Goal: Task Accomplishment & Management: Use online tool/utility

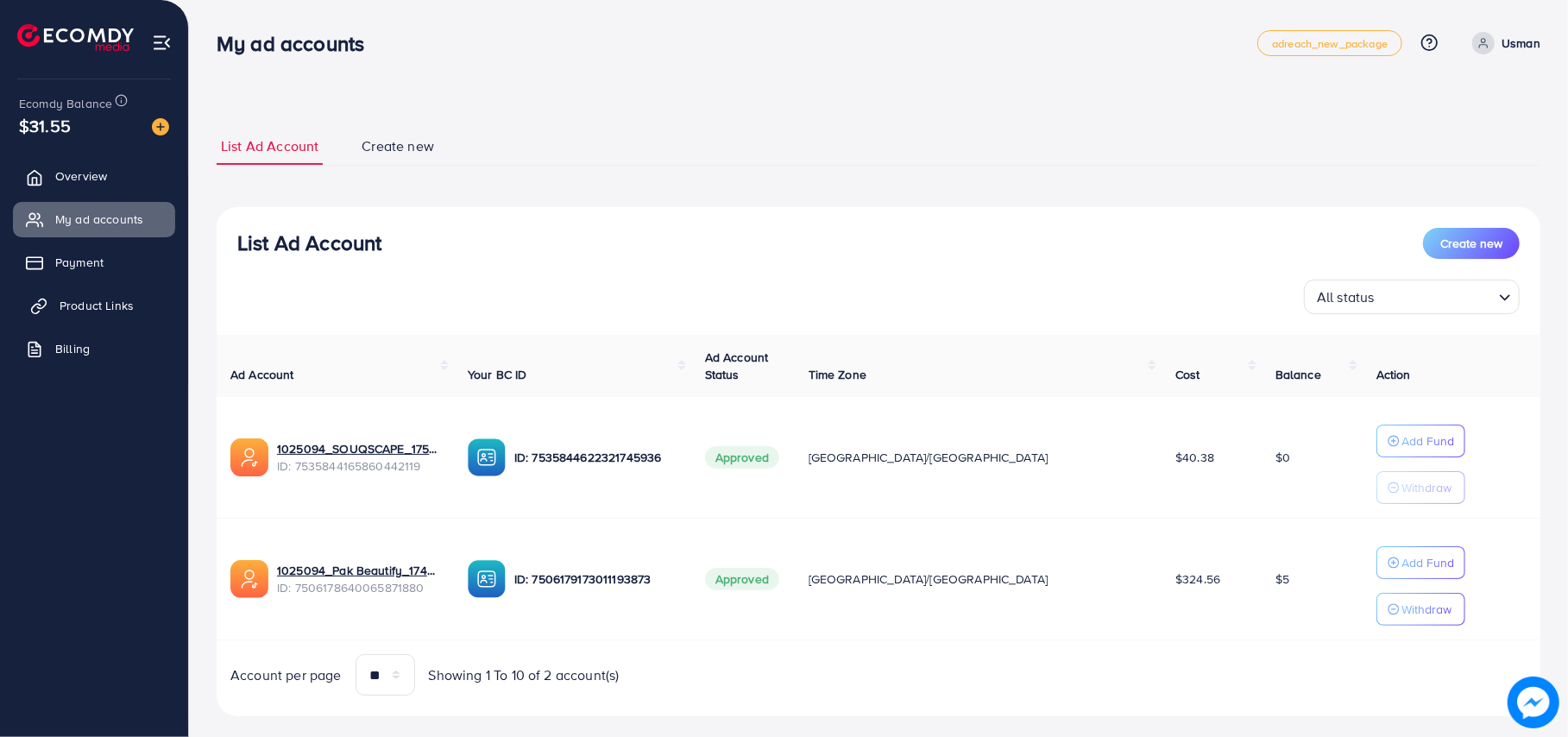
click at [85, 304] on span "Product Links" at bounding box center [96, 306] width 74 height 18
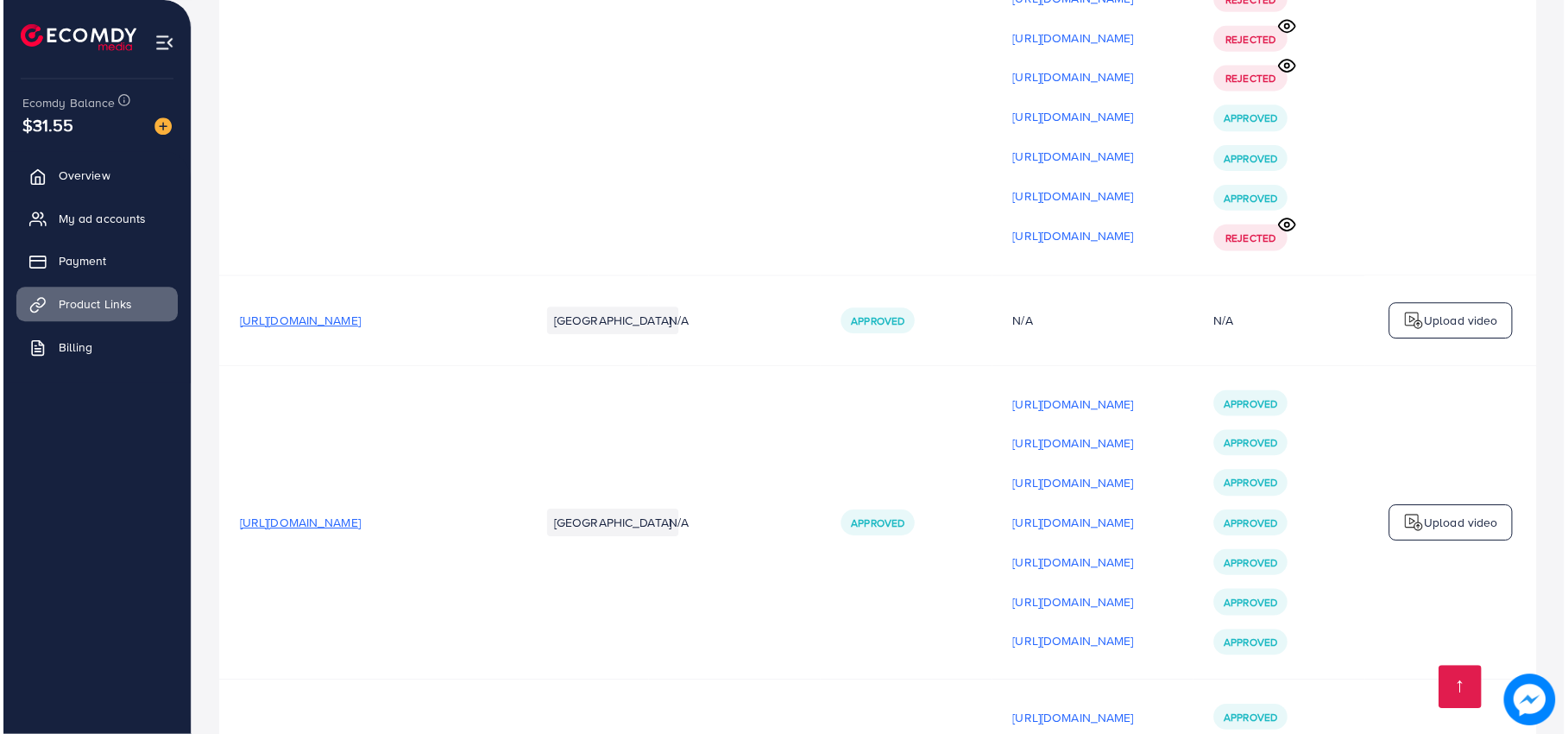
scroll to position [20373, 0]
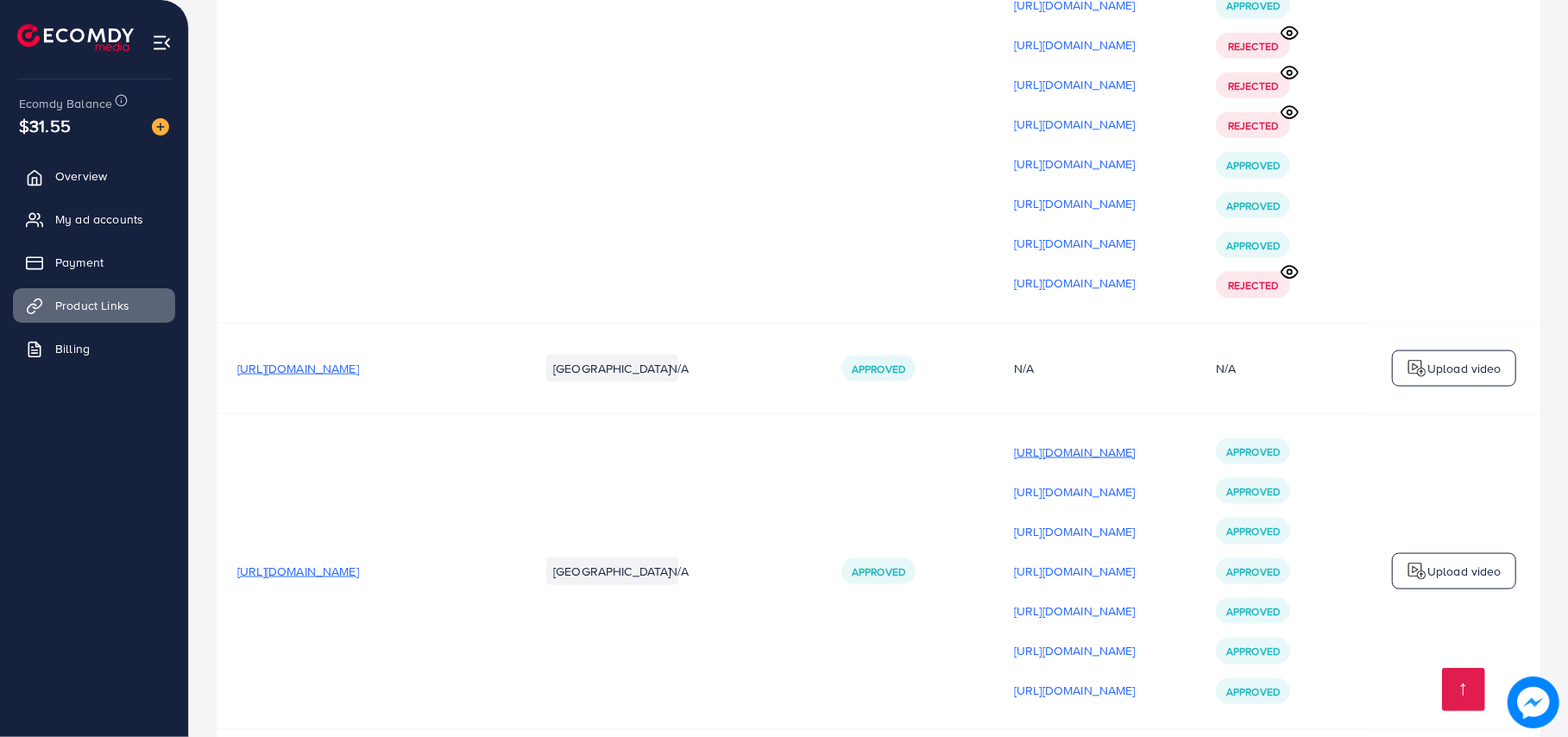
click at [1136, 441] on p "[URL][DOMAIN_NAME]" at bounding box center [1075, 451] width 122 height 20
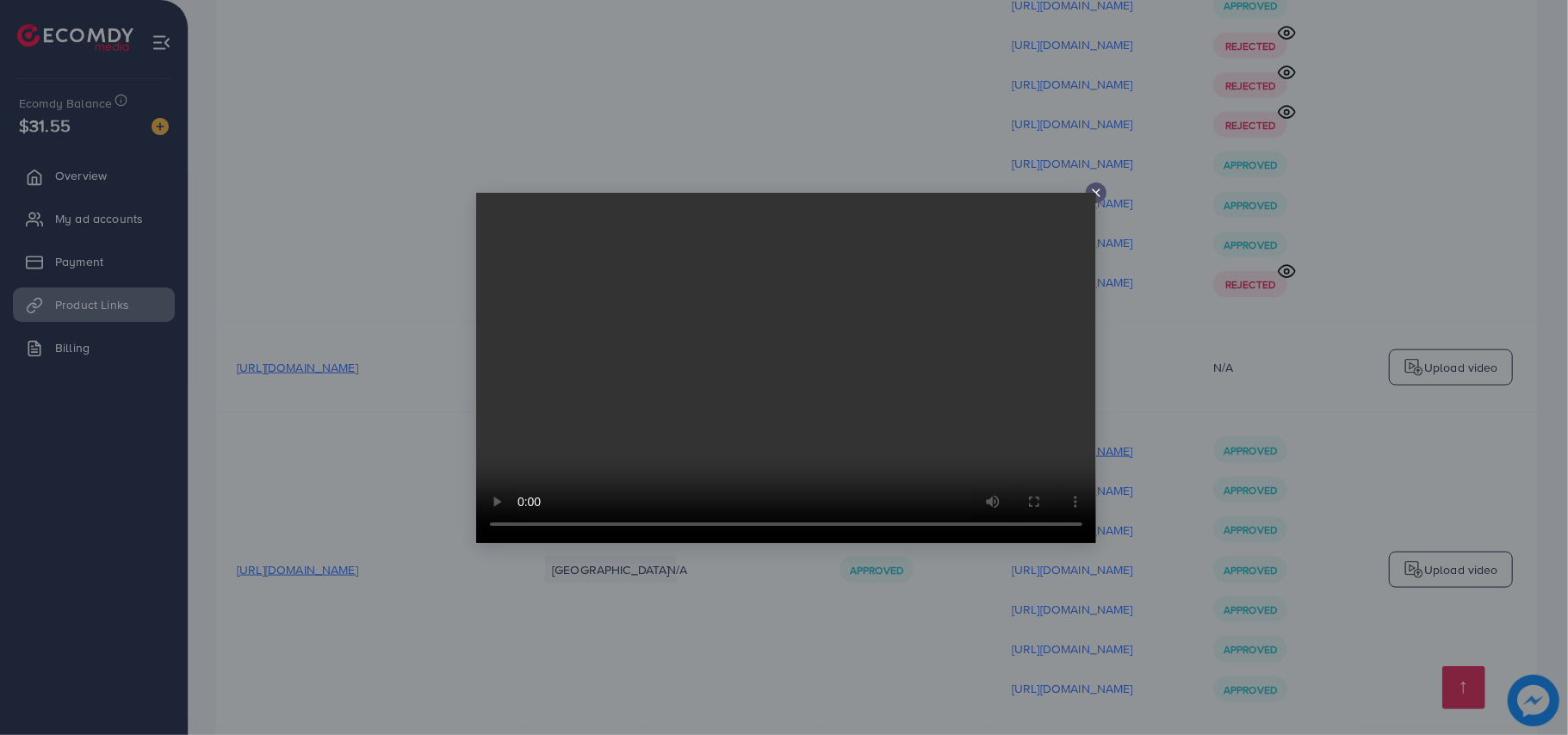
click at [1156, 214] on div at bounding box center [784, 367] width 1568 height 735
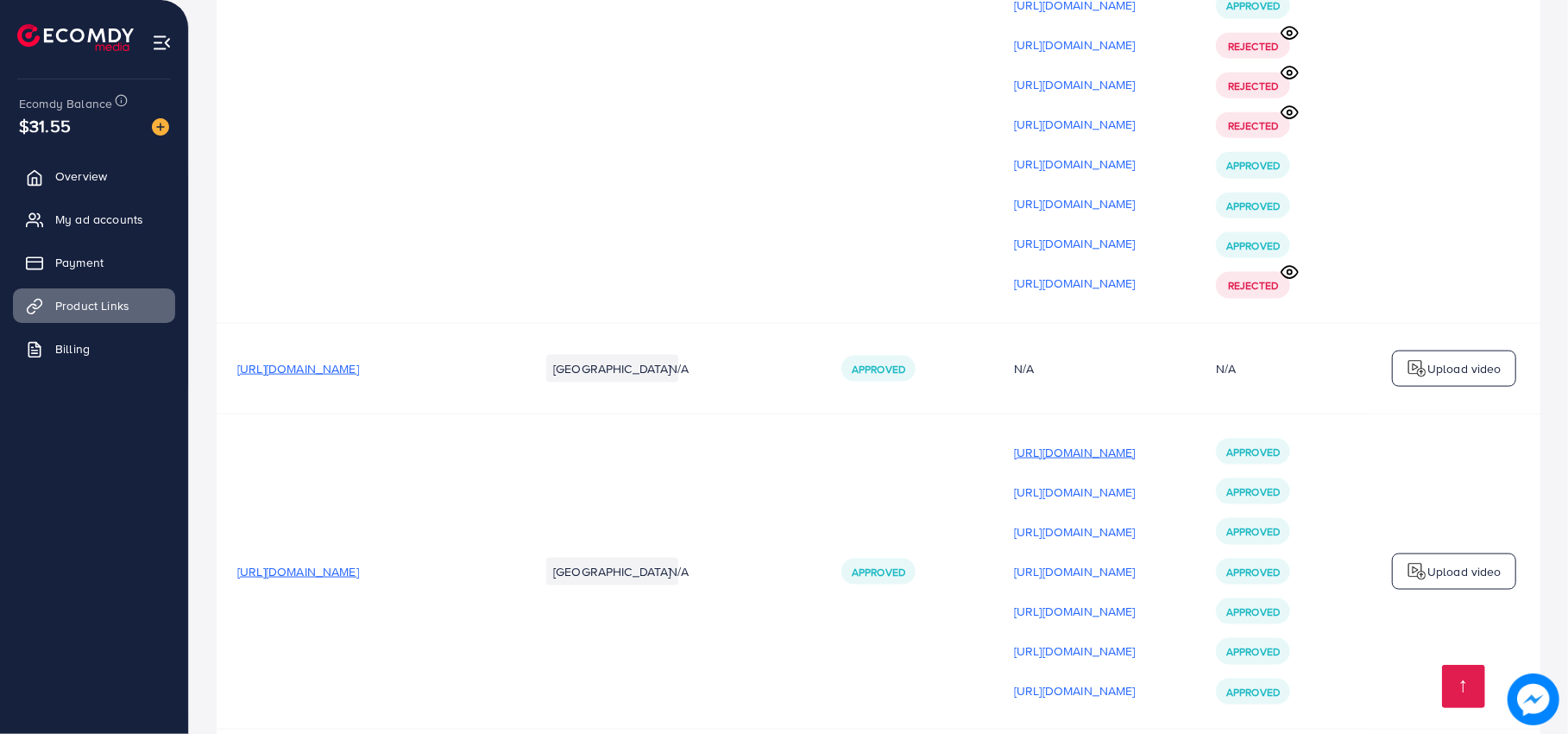
click at [1136, 442] on p "[URL][DOMAIN_NAME]" at bounding box center [1075, 452] width 122 height 20
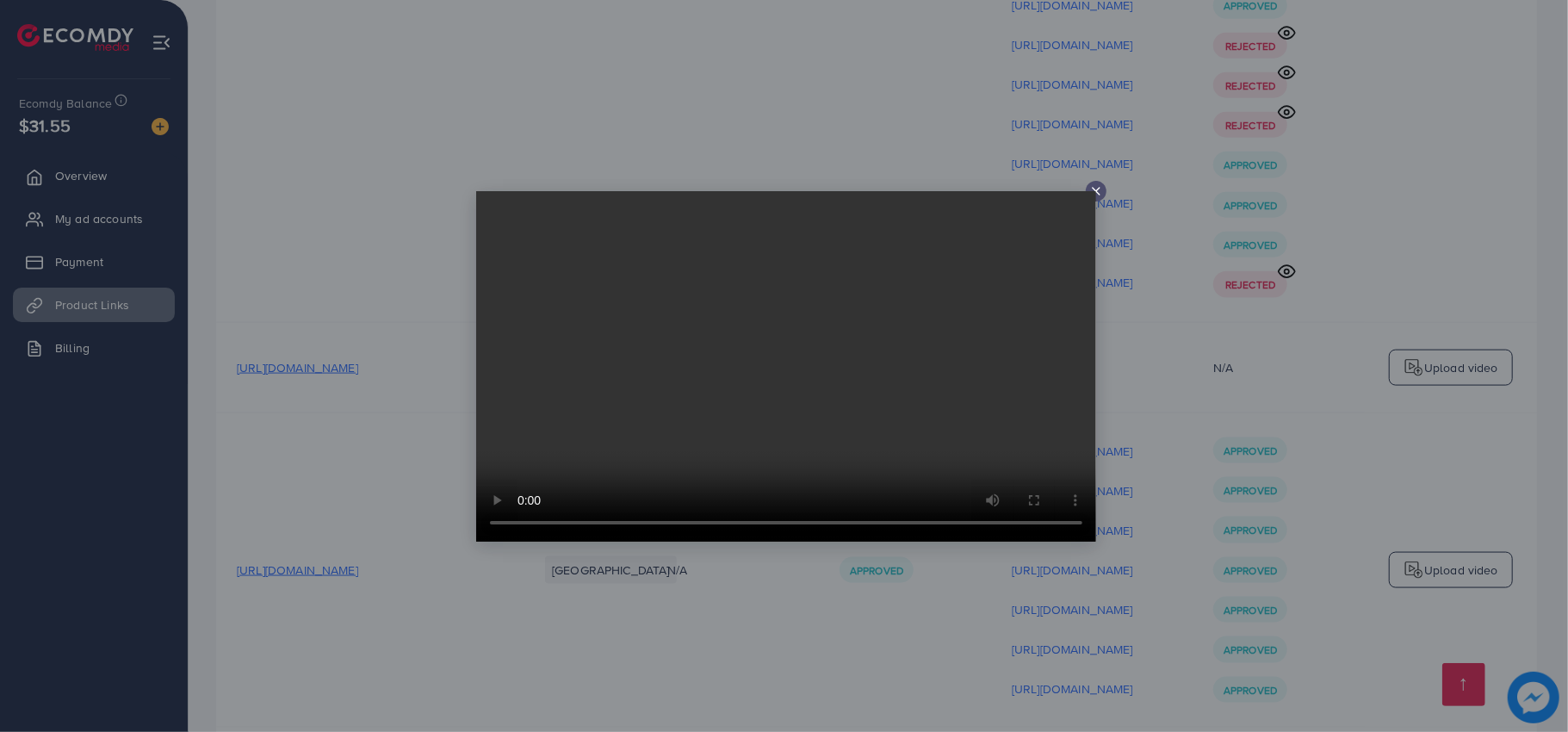
click at [1178, 266] on div at bounding box center [784, 366] width 1568 height 732
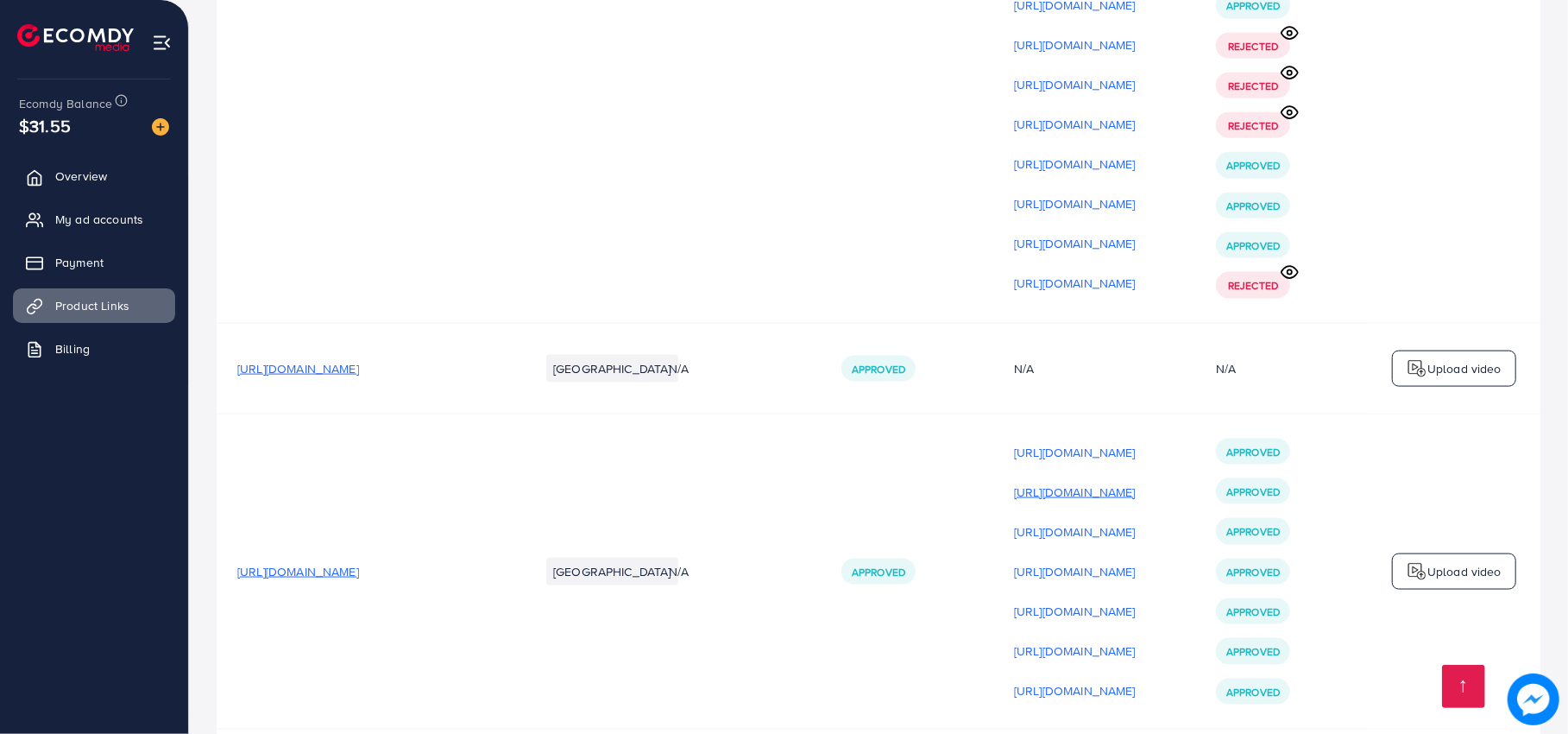
click at [1136, 482] on p "[URL][DOMAIN_NAME]" at bounding box center [1075, 491] width 122 height 20
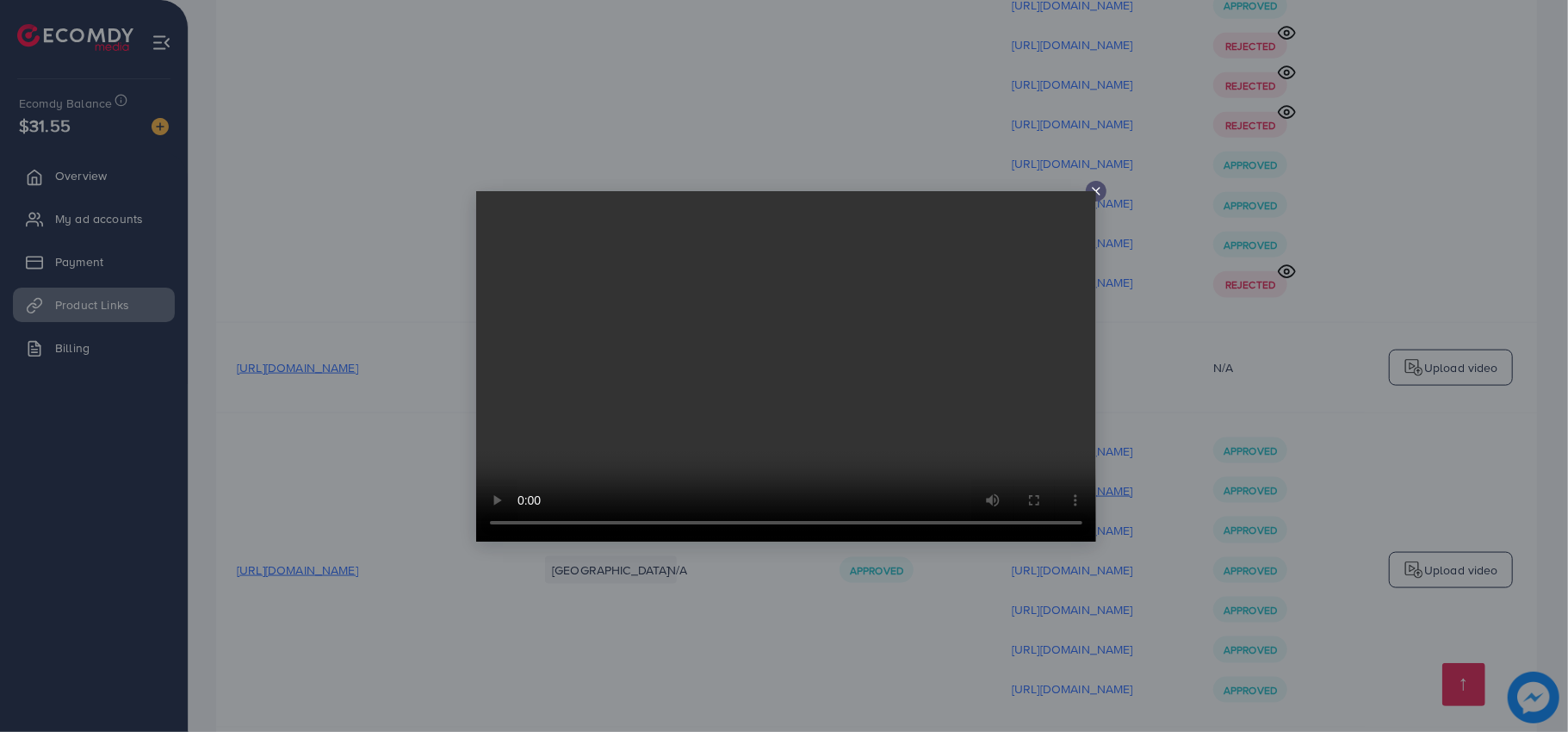
click at [1161, 259] on div at bounding box center [784, 366] width 1568 height 732
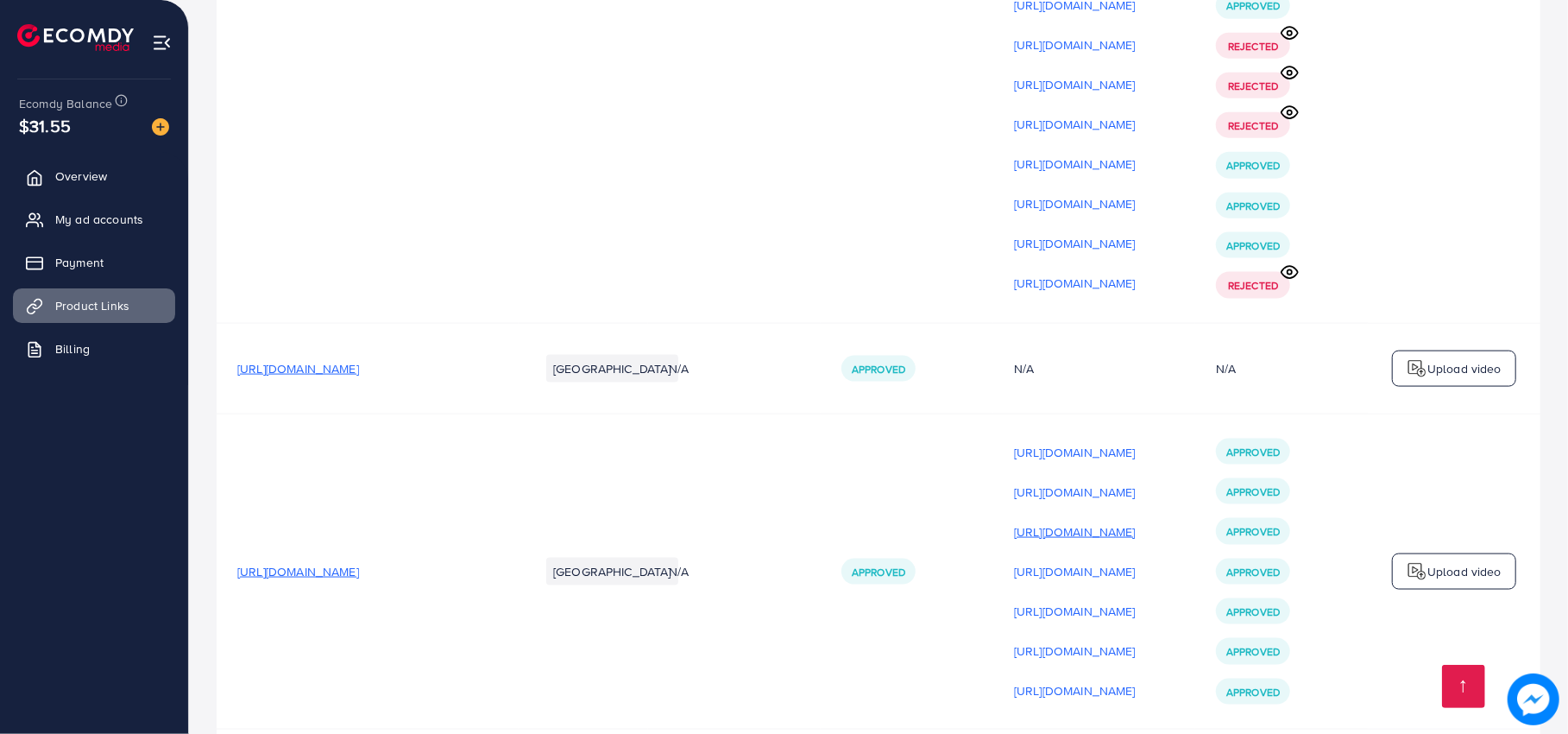
click at [1136, 522] on p "[URL][DOMAIN_NAME]" at bounding box center [1075, 531] width 122 height 20
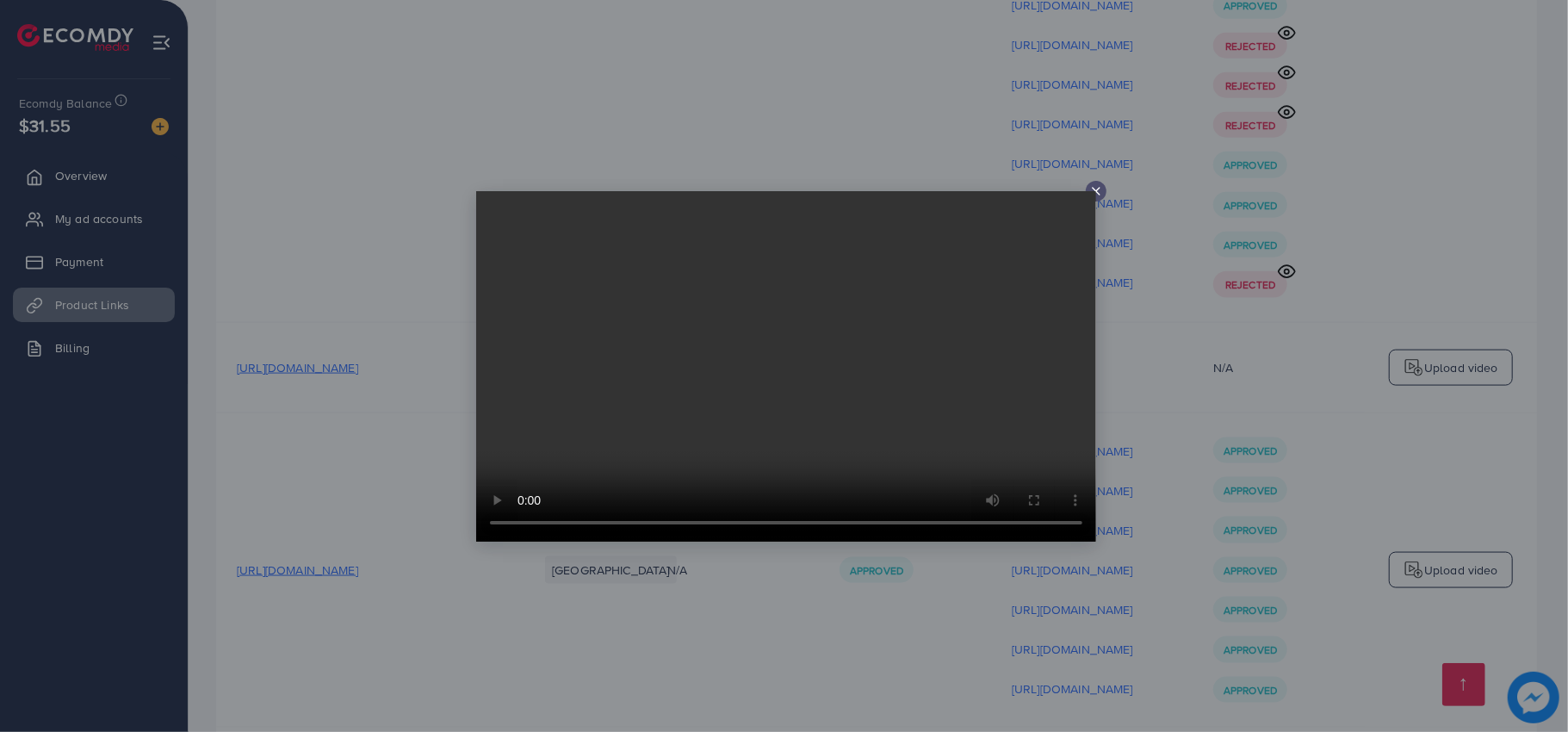
click at [1226, 318] on div at bounding box center [784, 366] width 1568 height 732
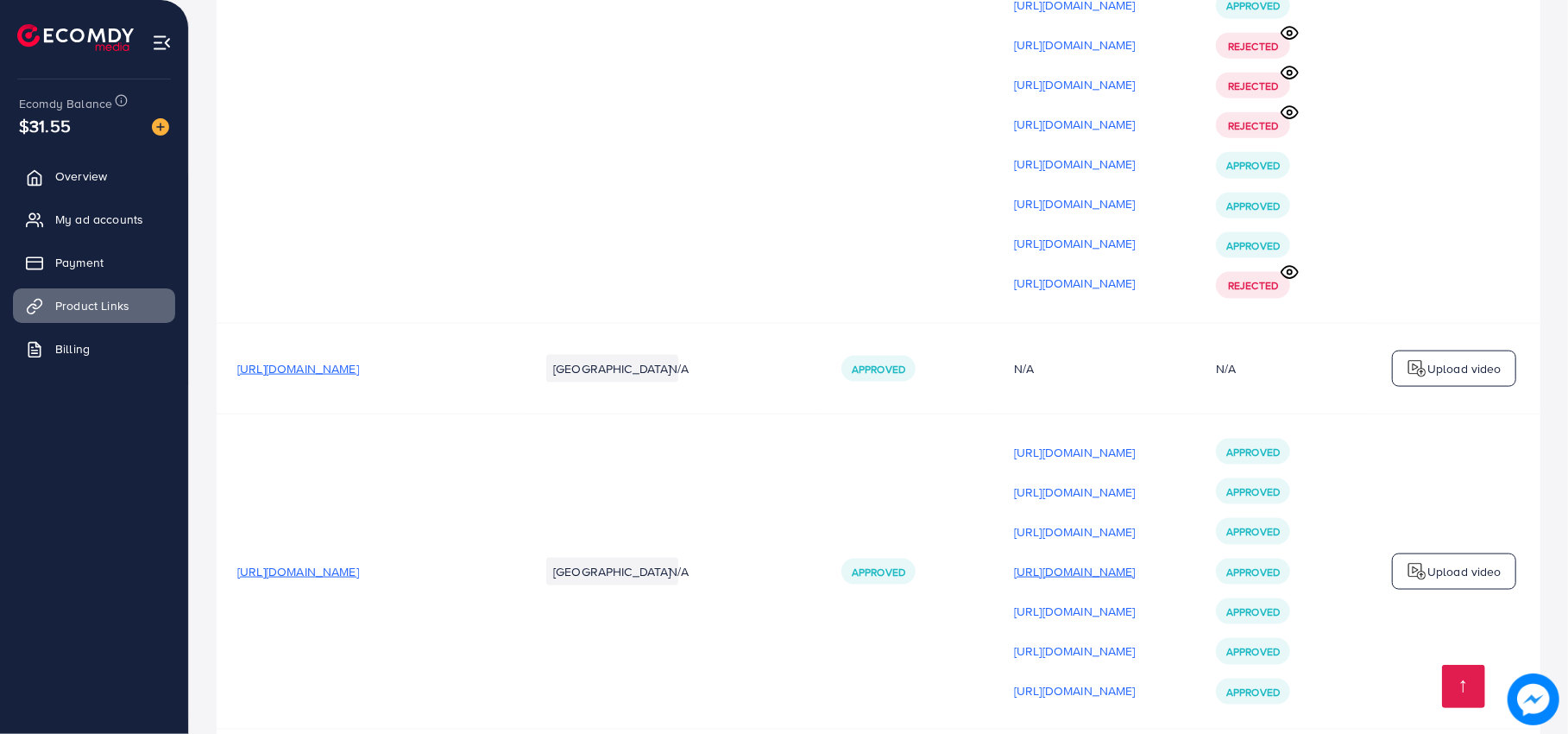
click at [1136, 561] on p "[URL][DOMAIN_NAME]" at bounding box center [1075, 571] width 122 height 20
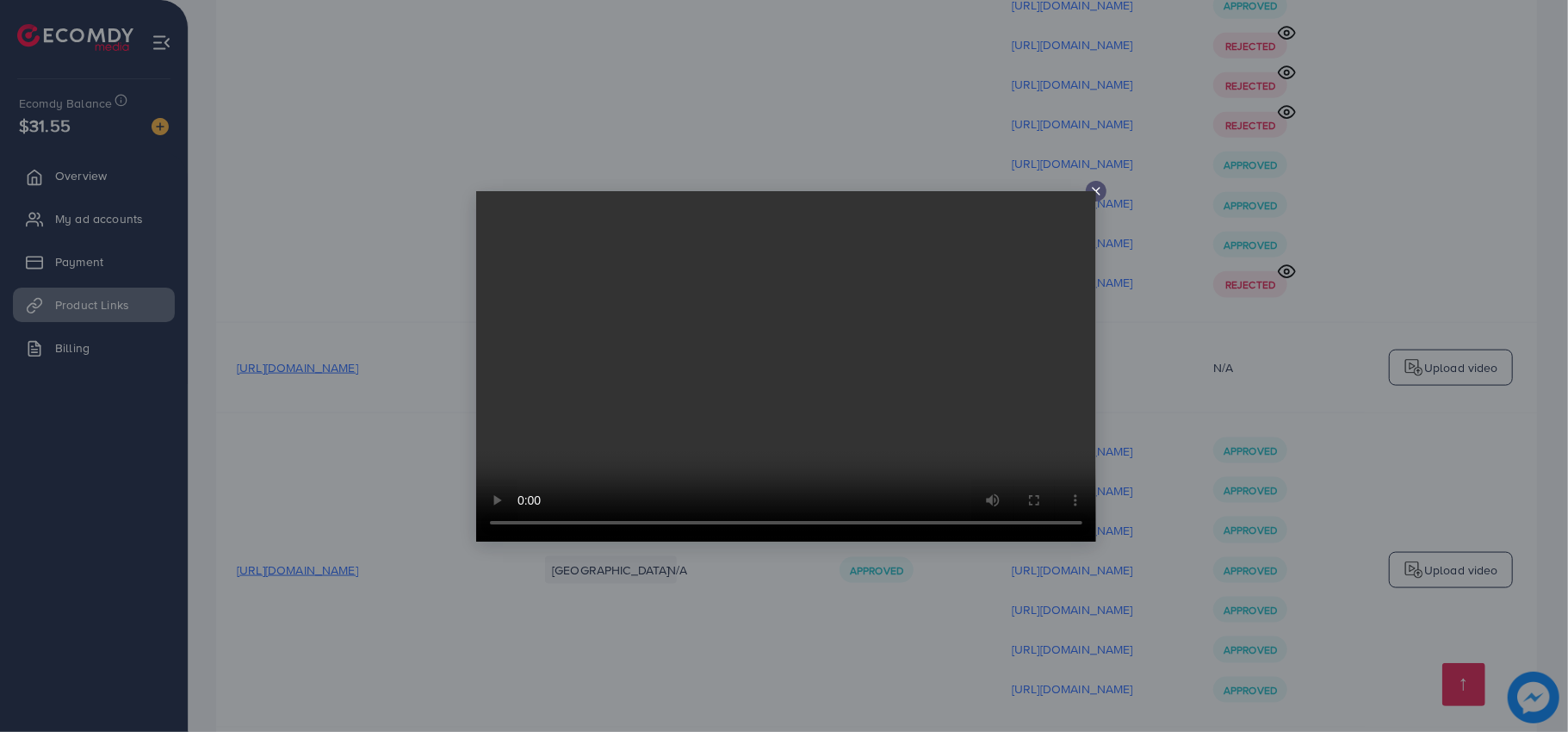
click at [1204, 349] on div at bounding box center [784, 366] width 1568 height 732
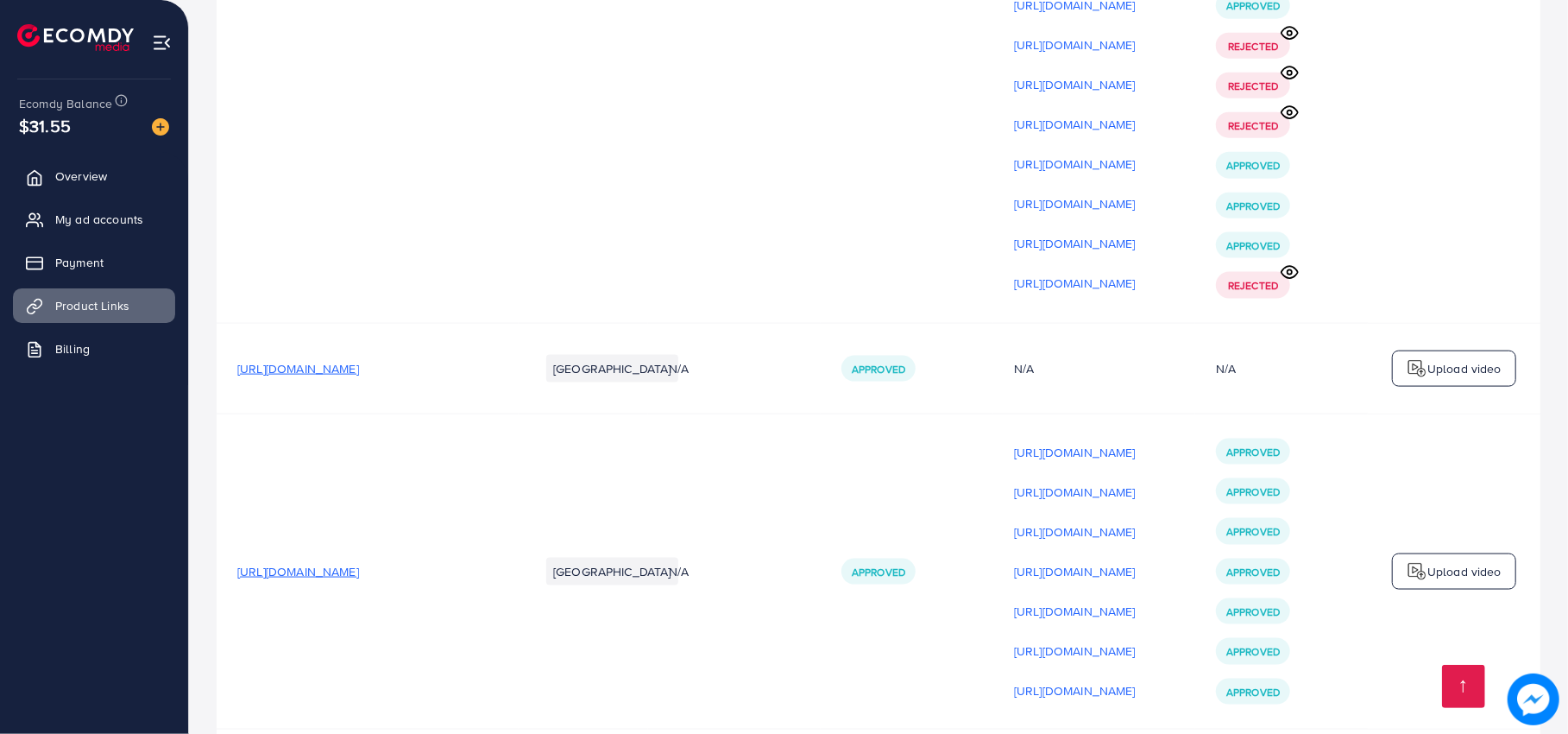
click at [1175, 439] on div "[URL][DOMAIN_NAME] [URL][DOMAIN_NAME] [URL][DOMAIN_NAME] [URL][DOMAIN_NAME] [UR…" at bounding box center [1094, 571] width 160 height 264
click at [1136, 601] on p "[URL][DOMAIN_NAME]" at bounding box center [1075, 611] width 122 height 20
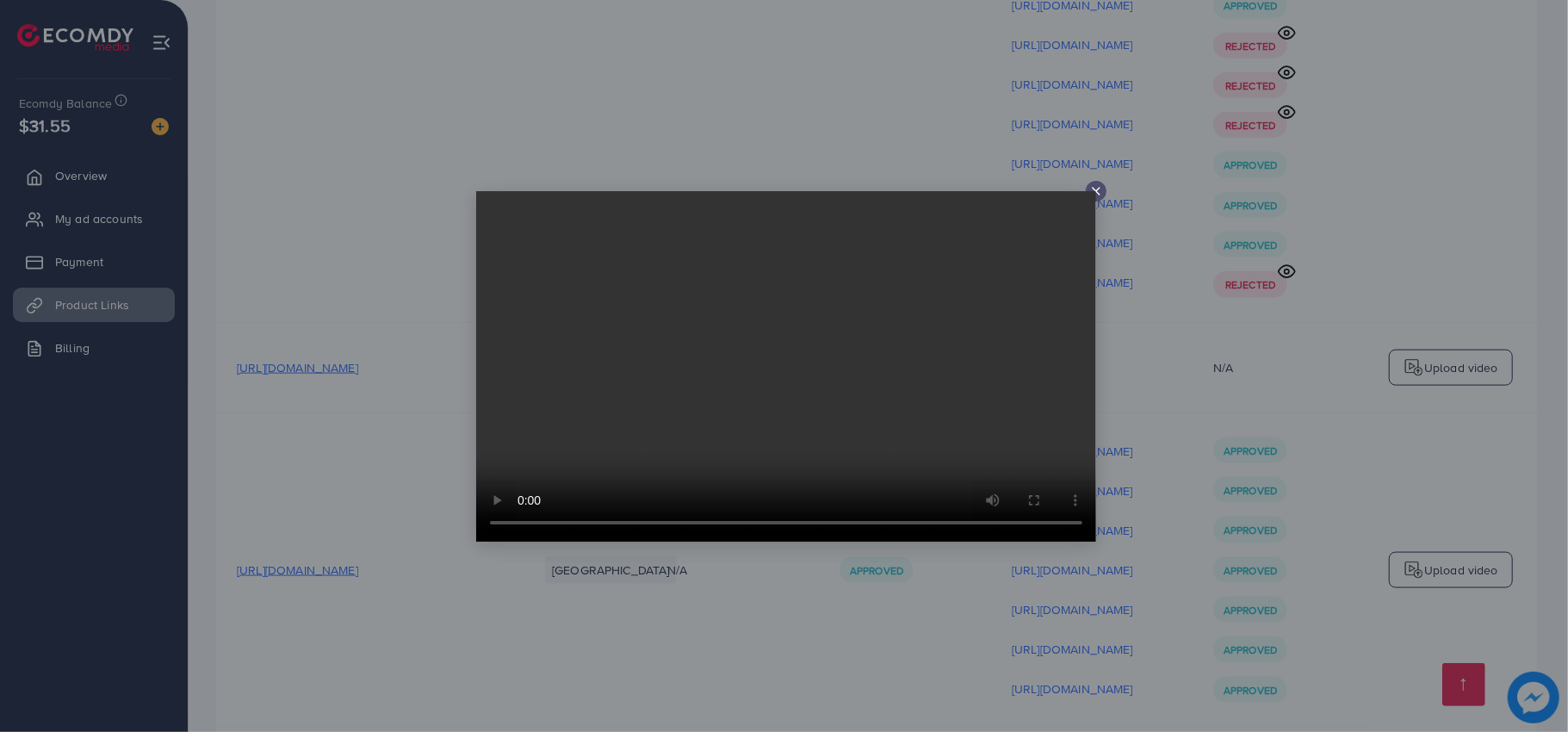
click at [381, 100] on div at bounding box center [784, 366] width 1568 height 732
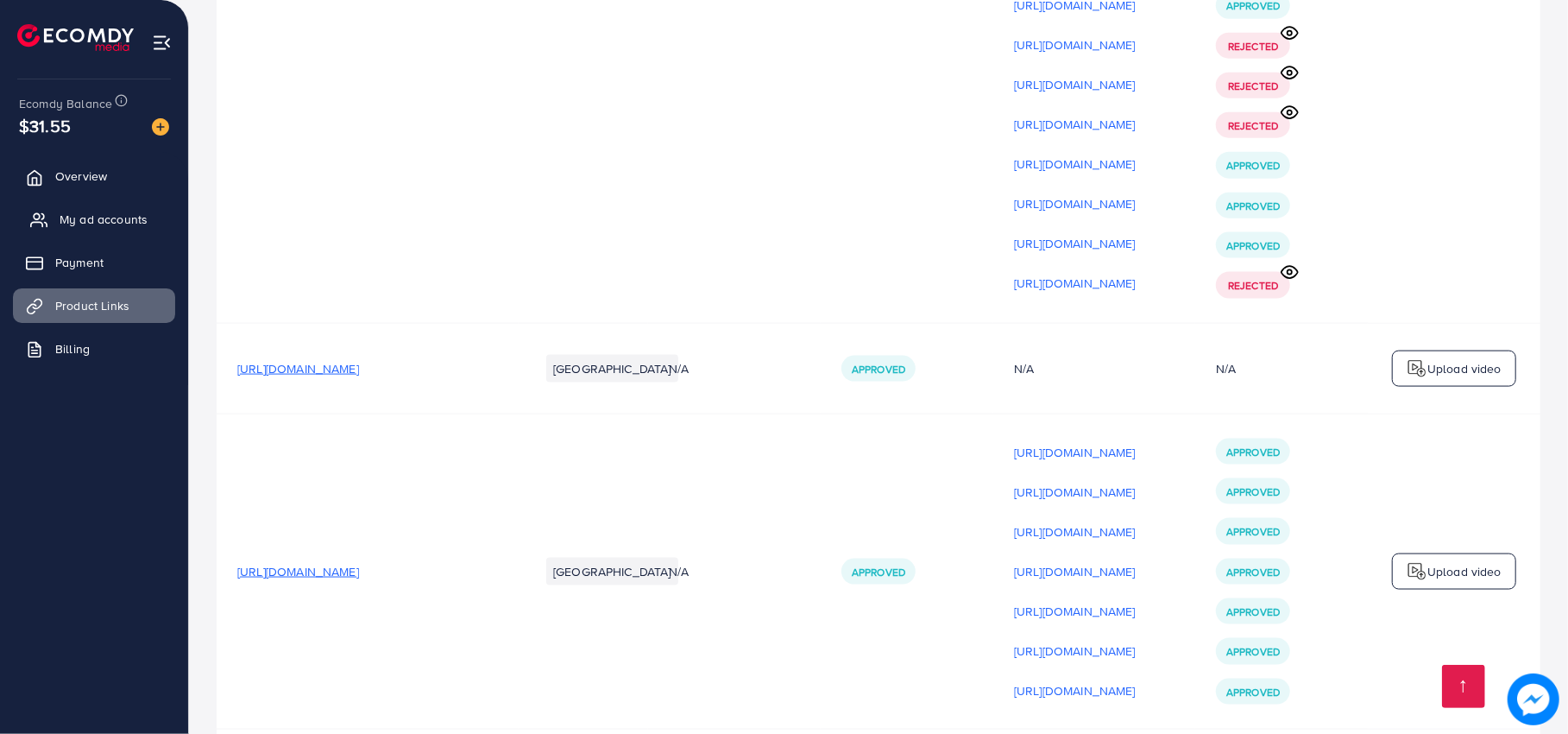
click at [88, 205] on link "My ad accounts" at bounding box center [94, 219] width 162 height 35
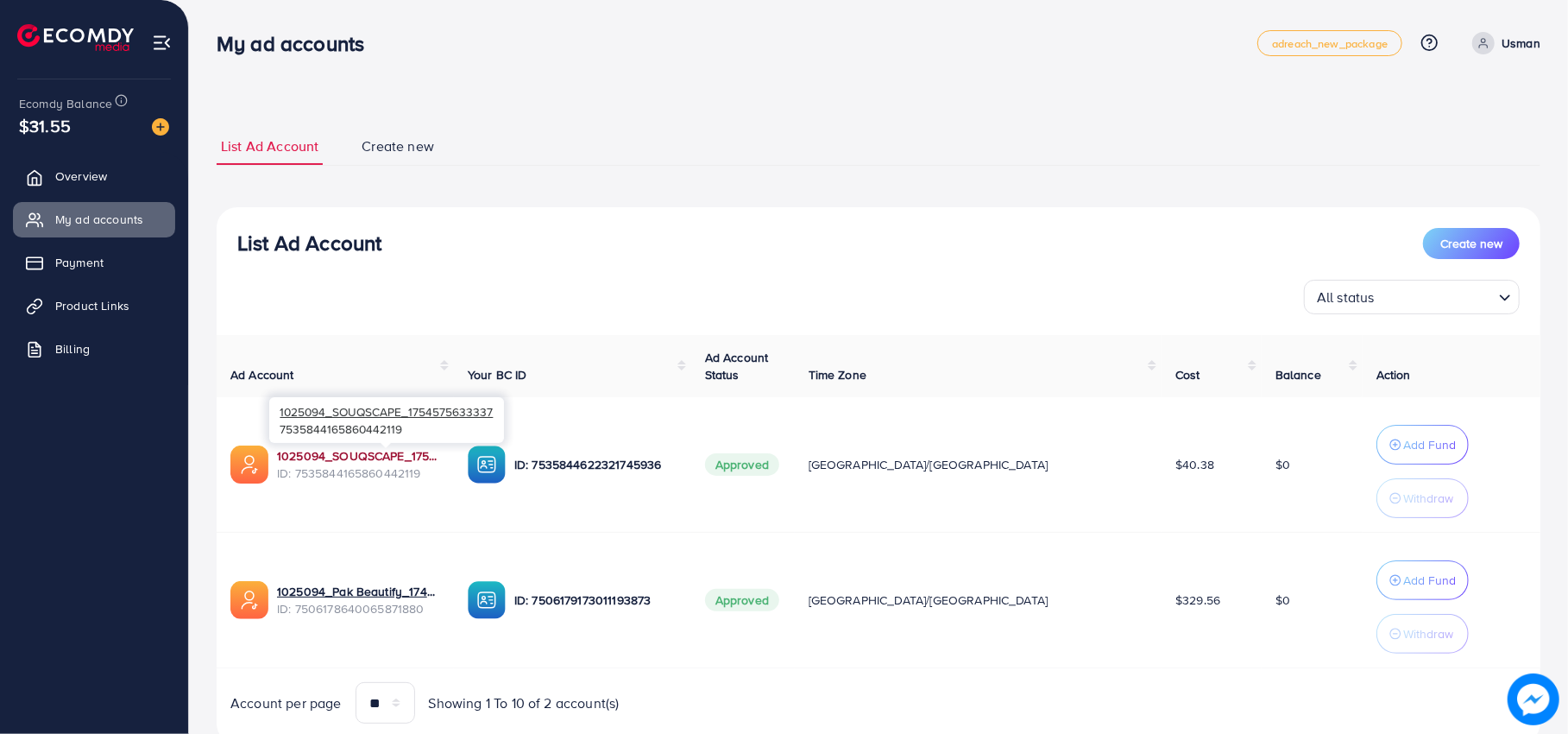
click at [364, 458] on link "1025094_SOUQSCAPE_1754575633337" at bounding box center [358, 456] width 163 height 18
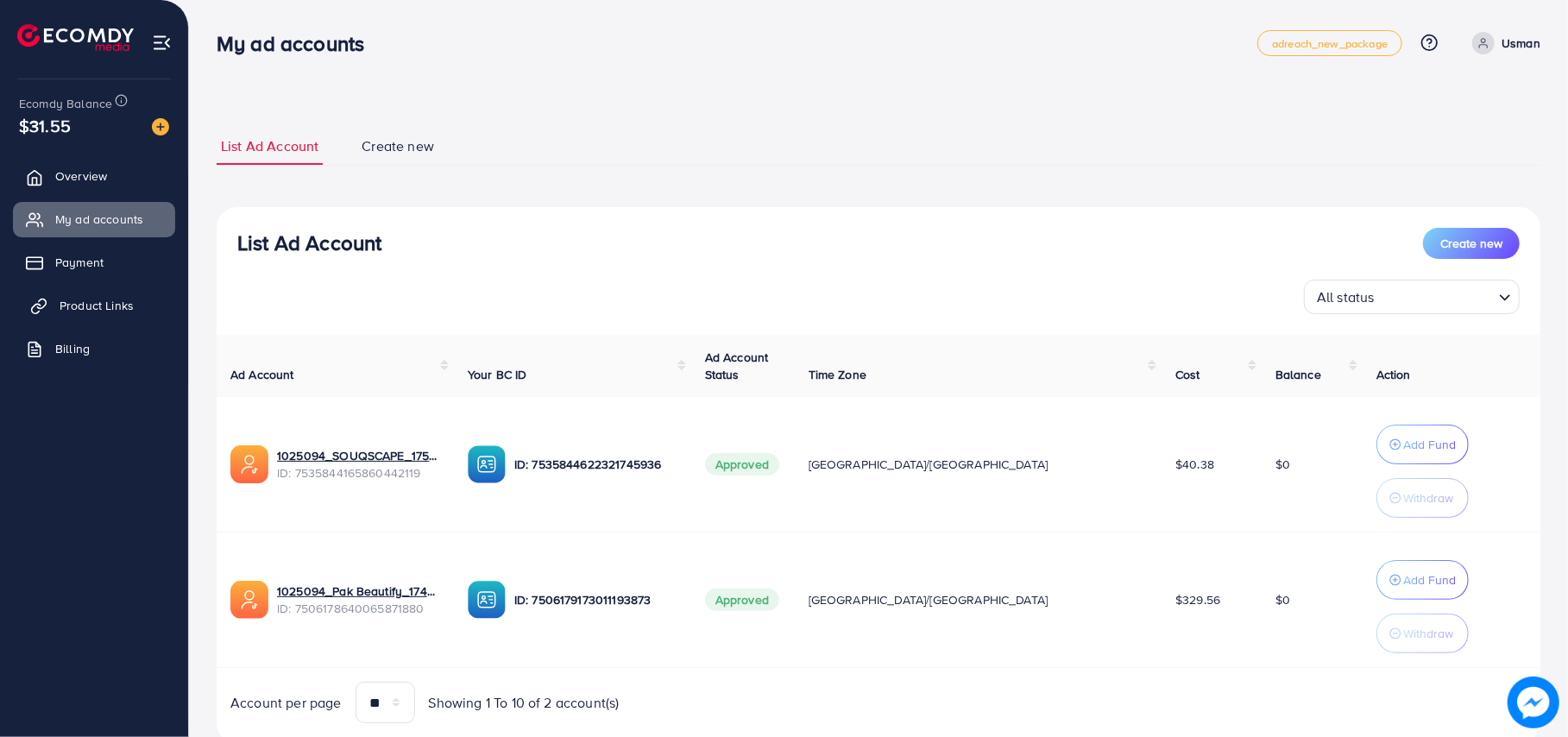
click at [78, 304] on span "Product Links" at bounding box center [96, 306] width 74 height 18
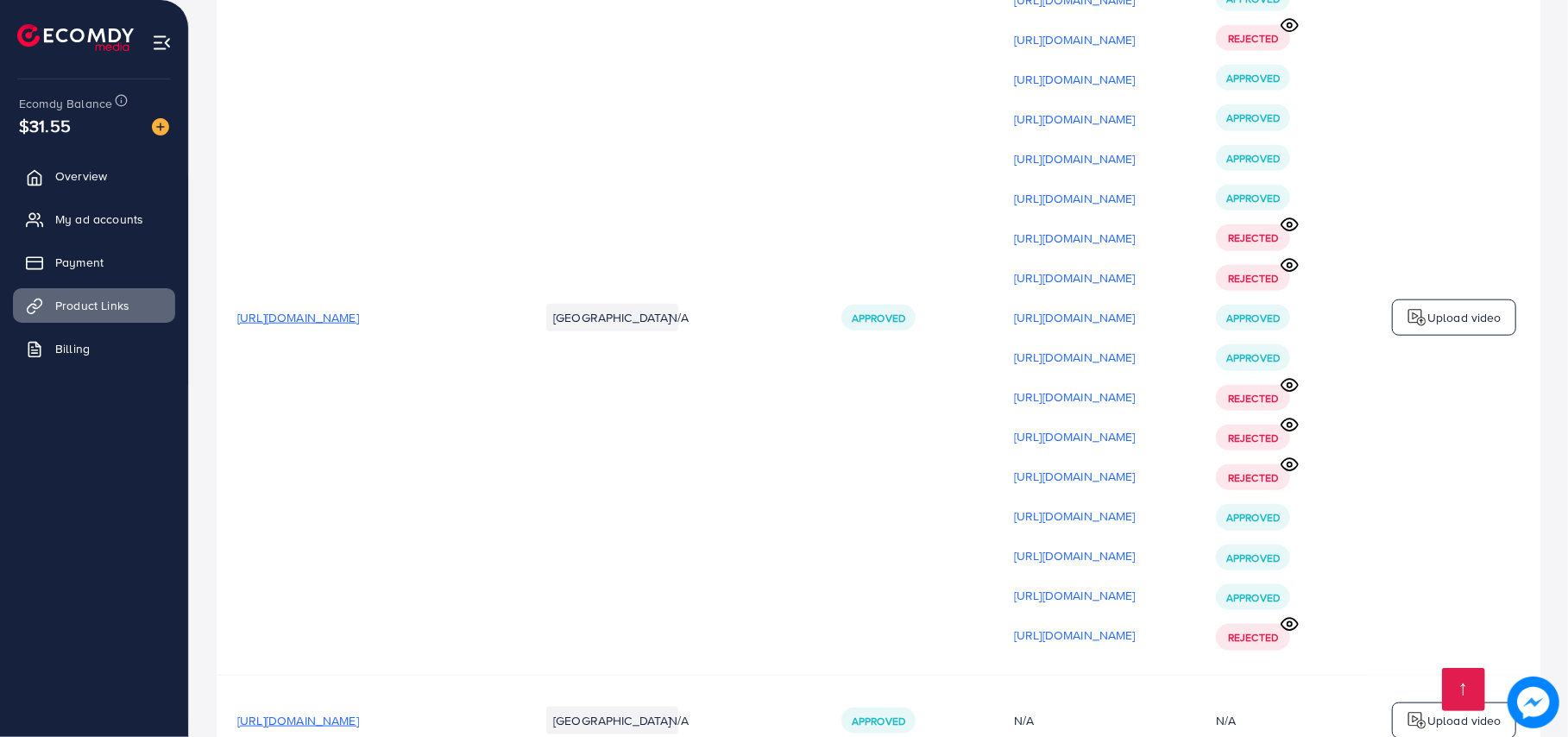
scroll to position [20589, 0]
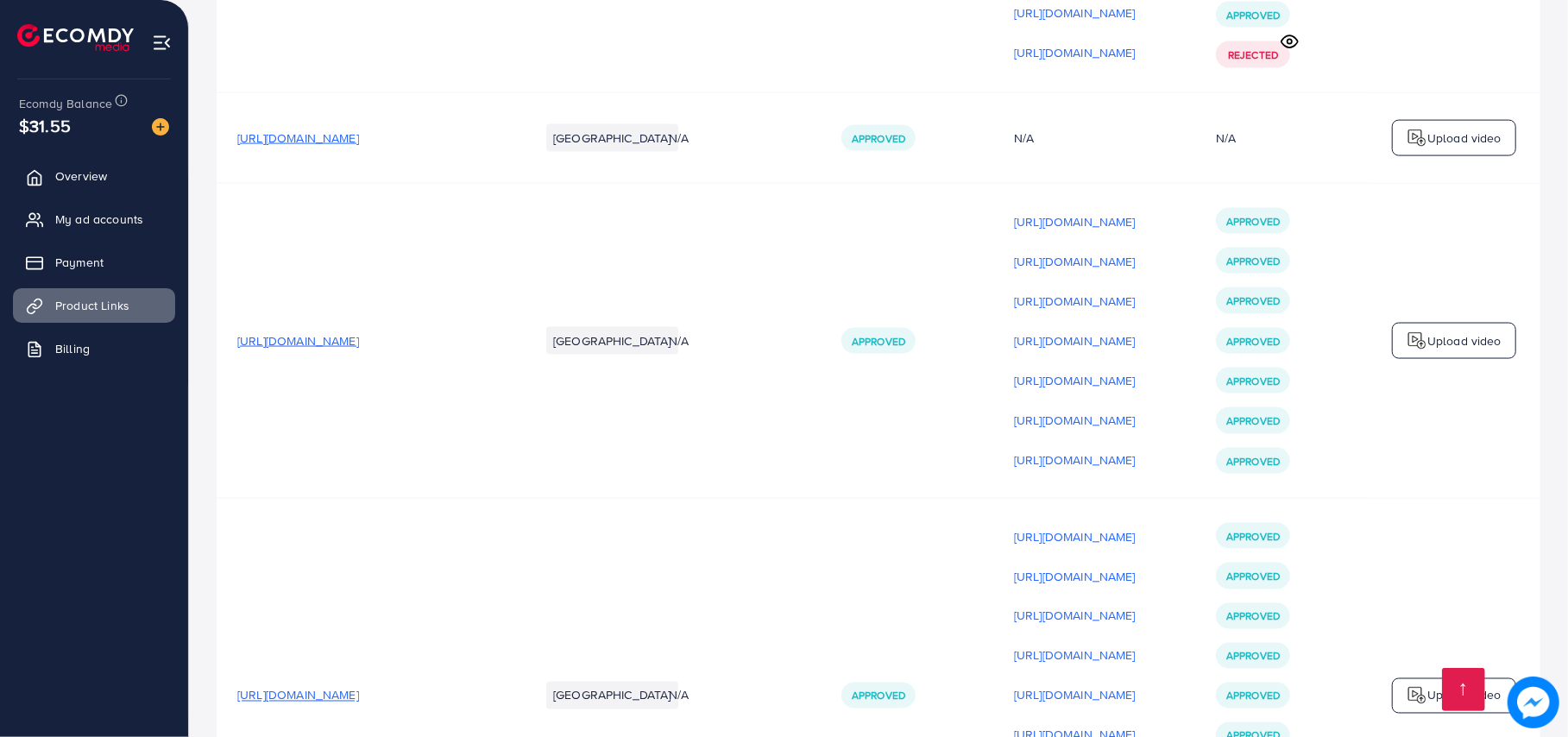
click at [1507, 323] on div "Upload video" at bounding box center [1454, 341] width 124 height 36
